Goal: Share content

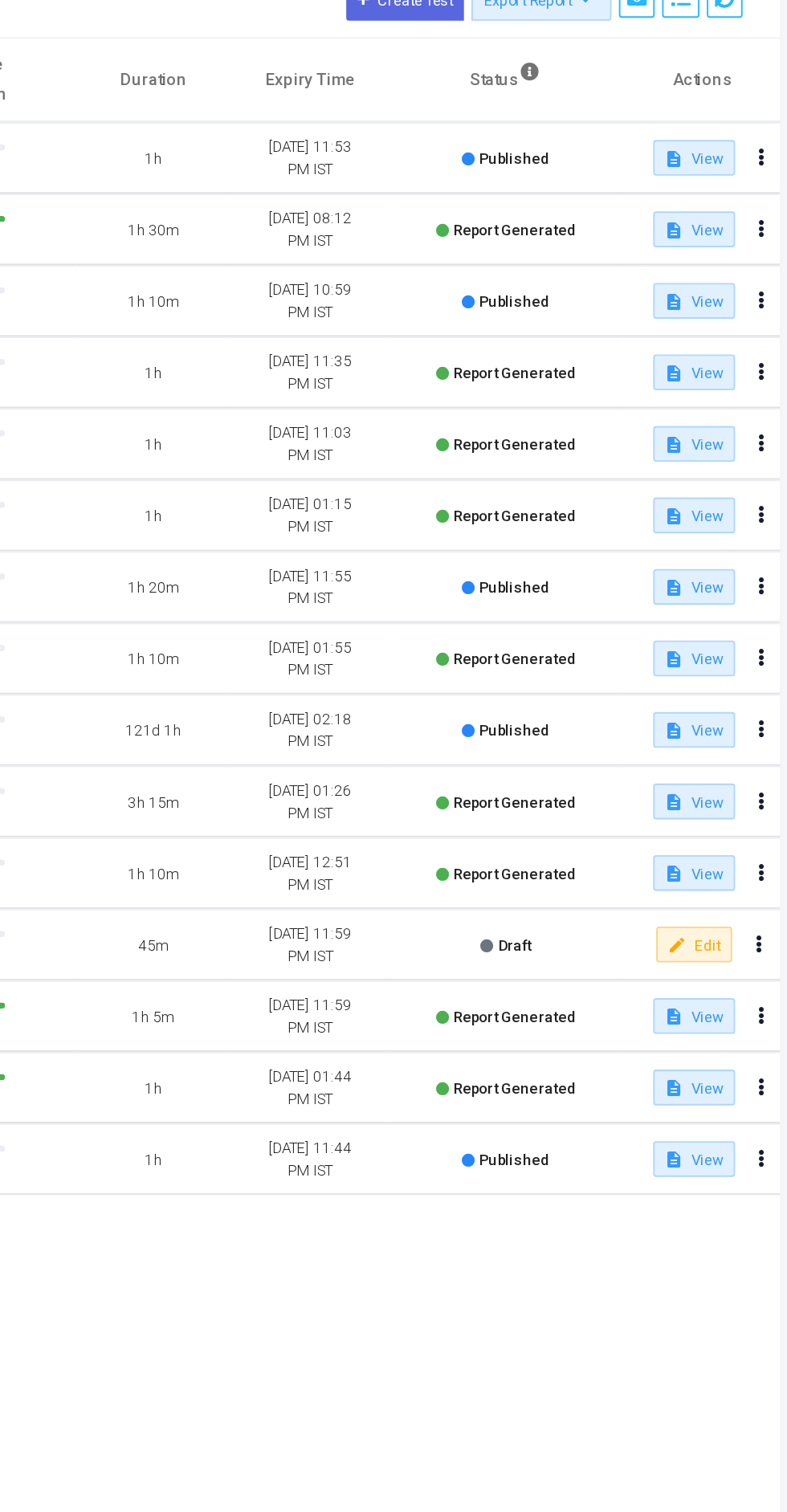
click at [772, 284] on icon at bounding box center [773, 285] width 3 height 7
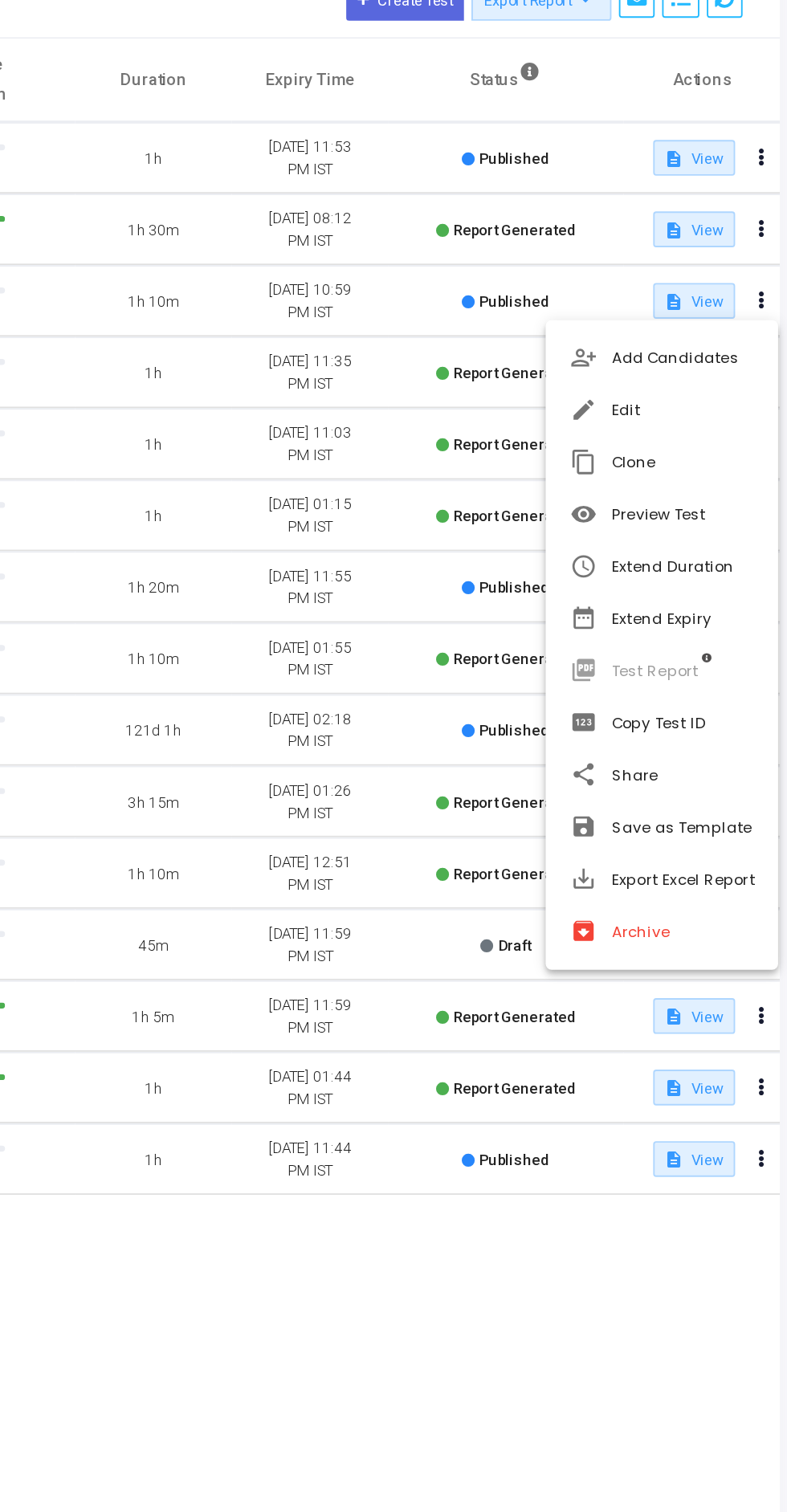
click at [716, 540] on button "share Share" at bounding box center [719, 541] width 125 height 28
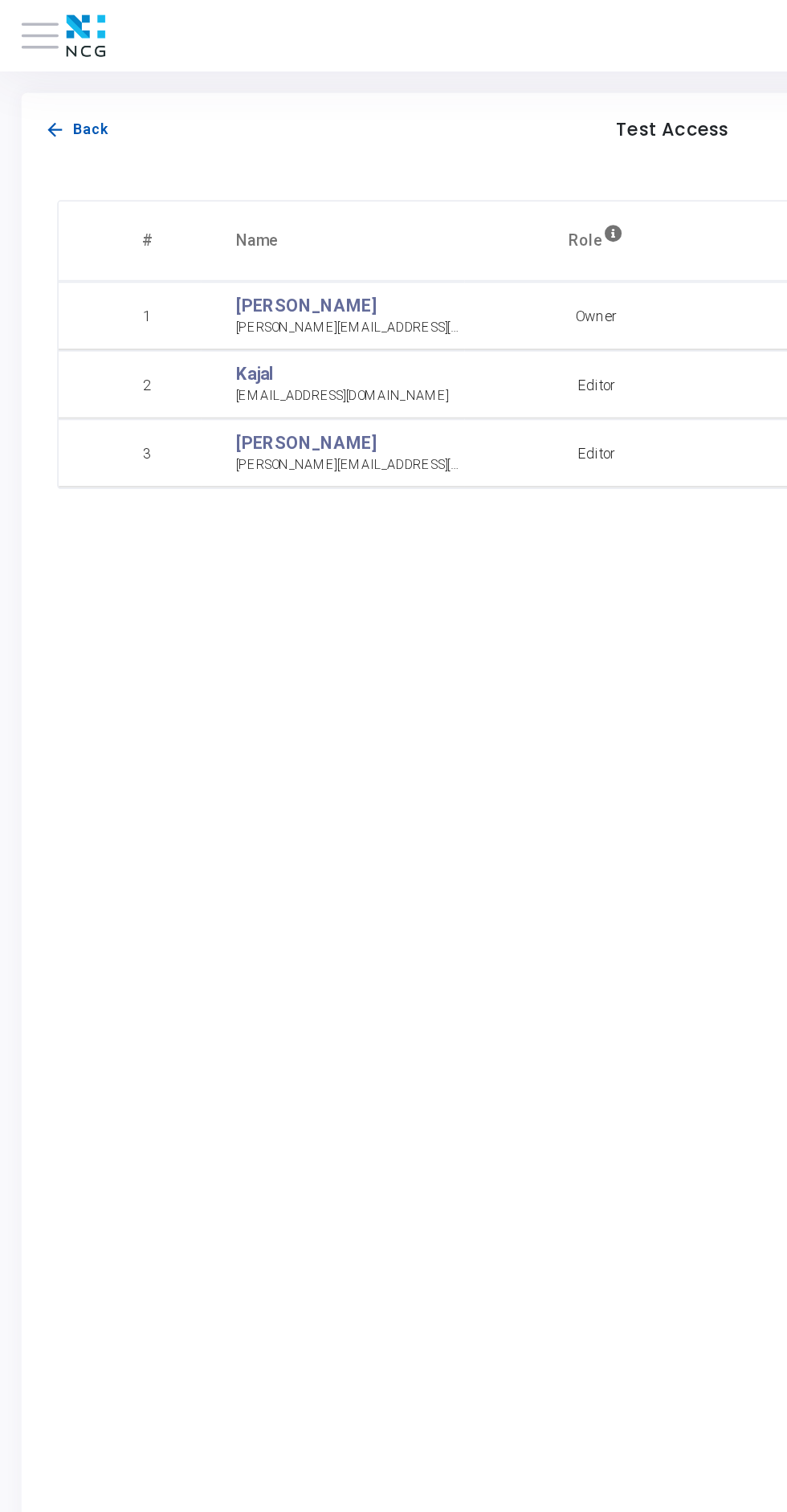
click at [26, 77] on mat-icon "arrow_back" at bounding box center [31, 72] width 12 height 12
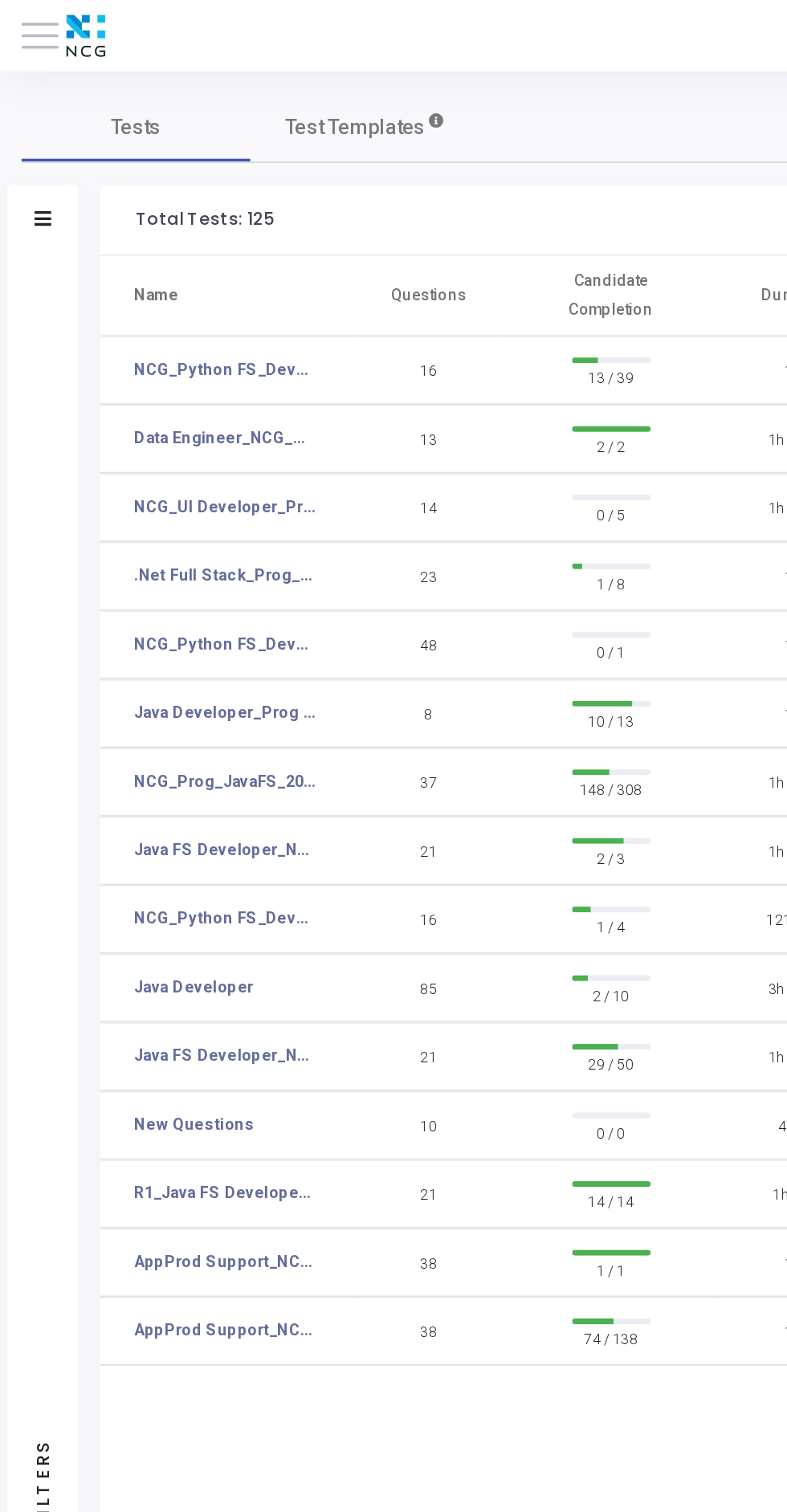
click at [114, 285] on link "NCG_UI Developer_Prog_2025" at bounding box center [126, 285] width 102 height 14
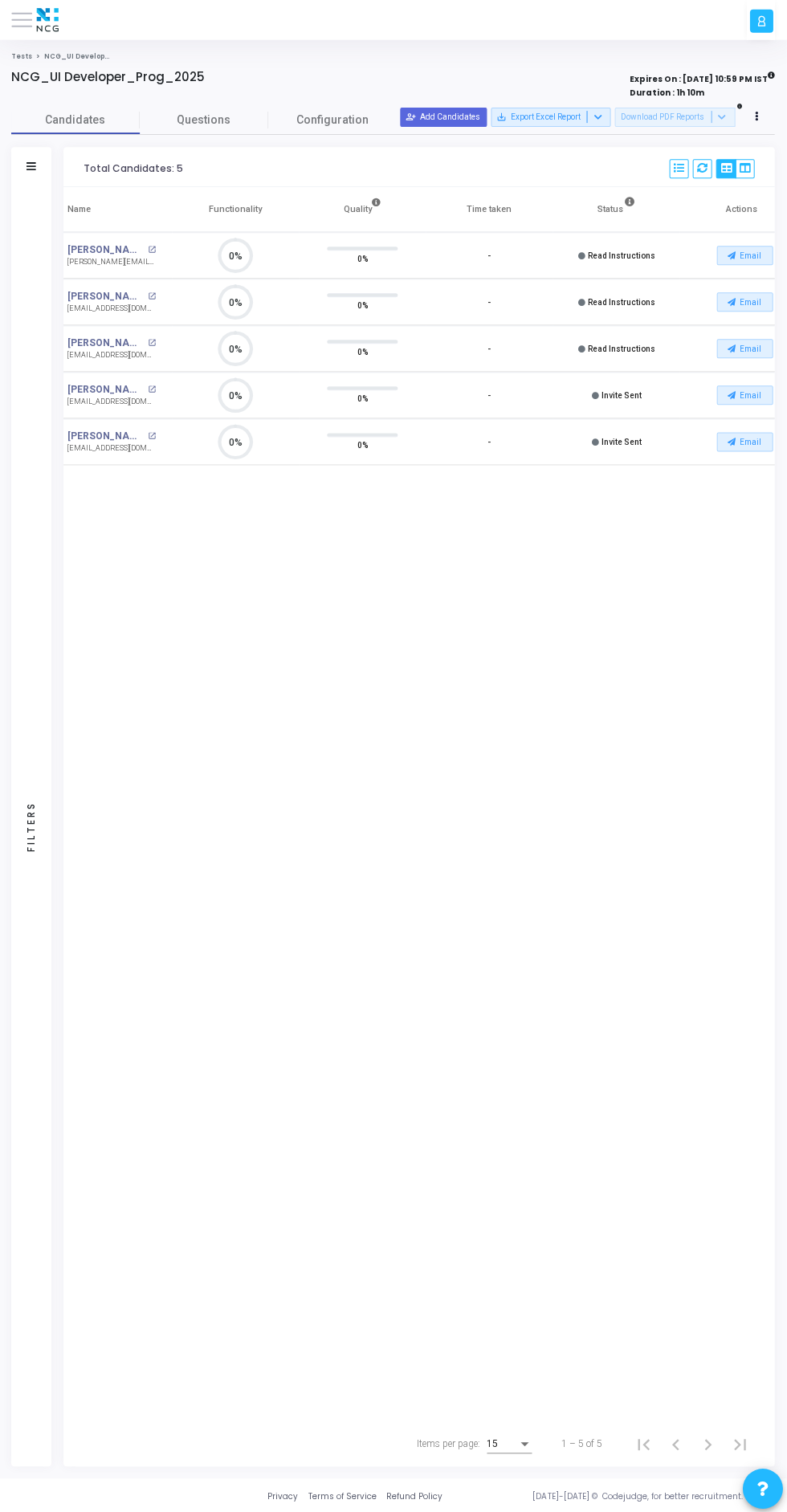
scroll to position [0, 153]
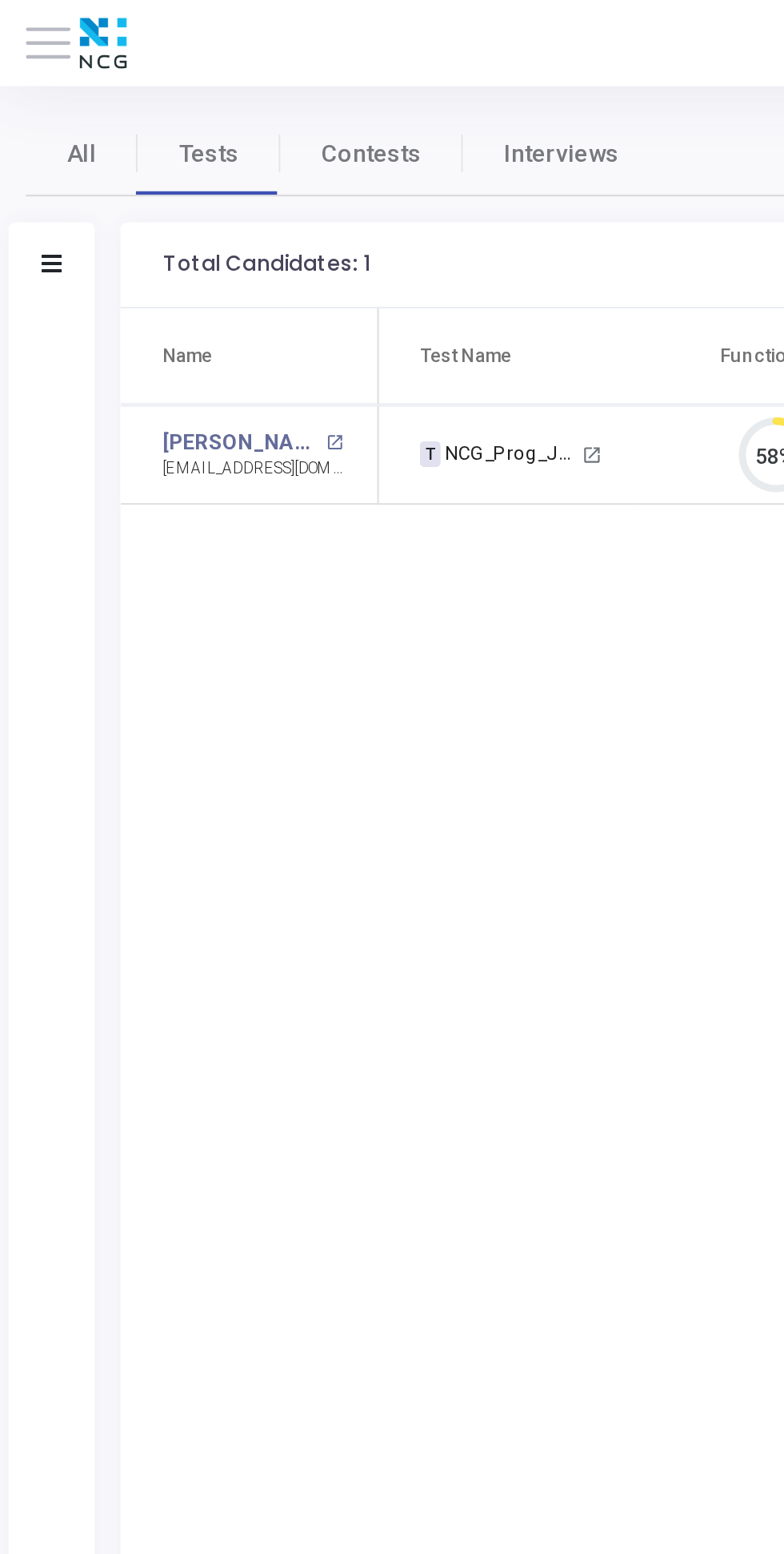
scroll to position [33, 41]
